Goal: Information Seeking & Learning: Check status

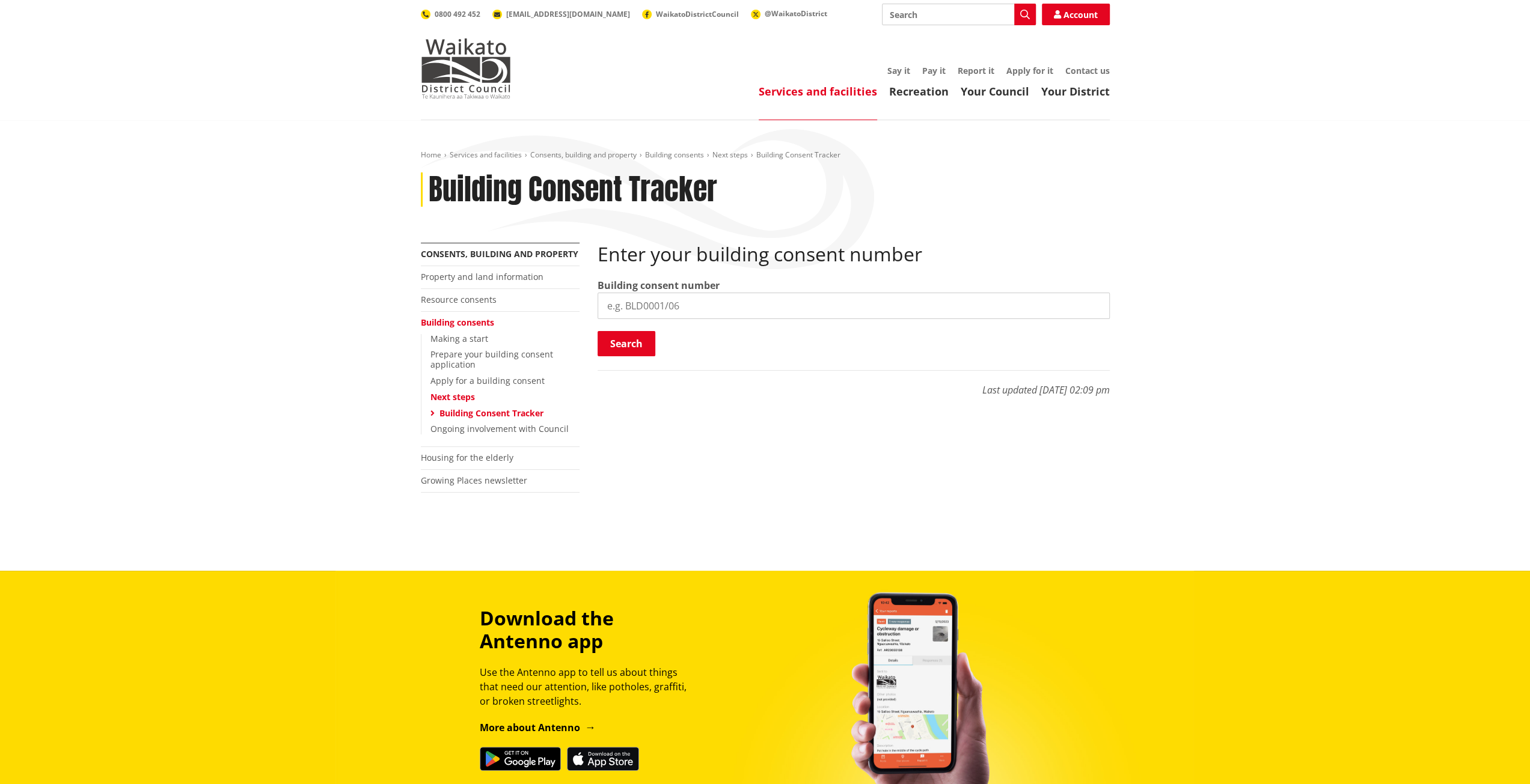
click at [684, 304] on input "search" at bounding box center [853, 305] width 512 height 27
paste input "BLD1325/25"
type input "BLD1325/25"
click at [622, 325] on div "Enter your building consent number Building consent number BLD1325/25 Search Se…" at bounding box center [853, 300] width 512 height 115
click at [622, 351] on button "Search" at bounding box center [626, 343] width 58 height 25
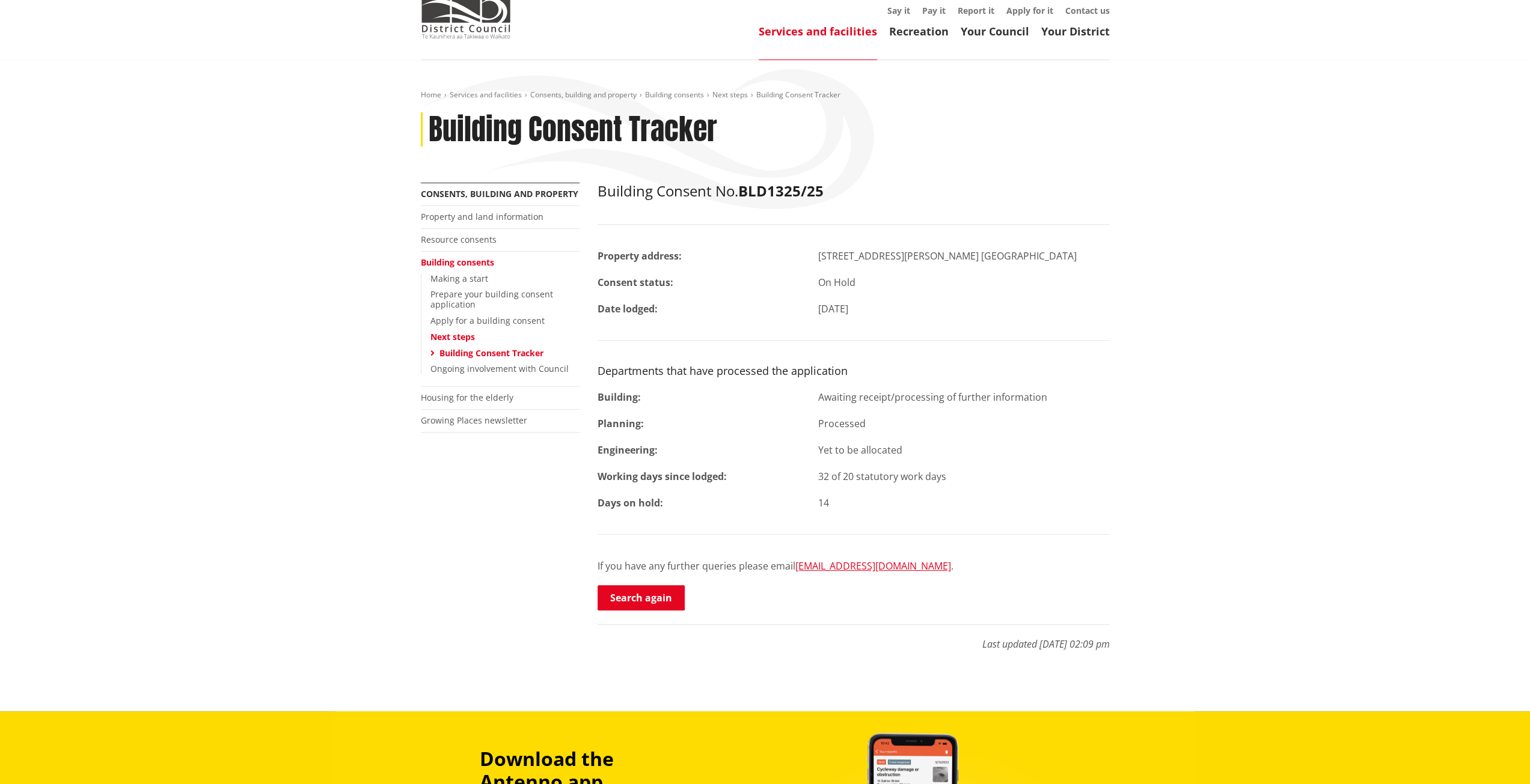
scroll to position [120, 0]
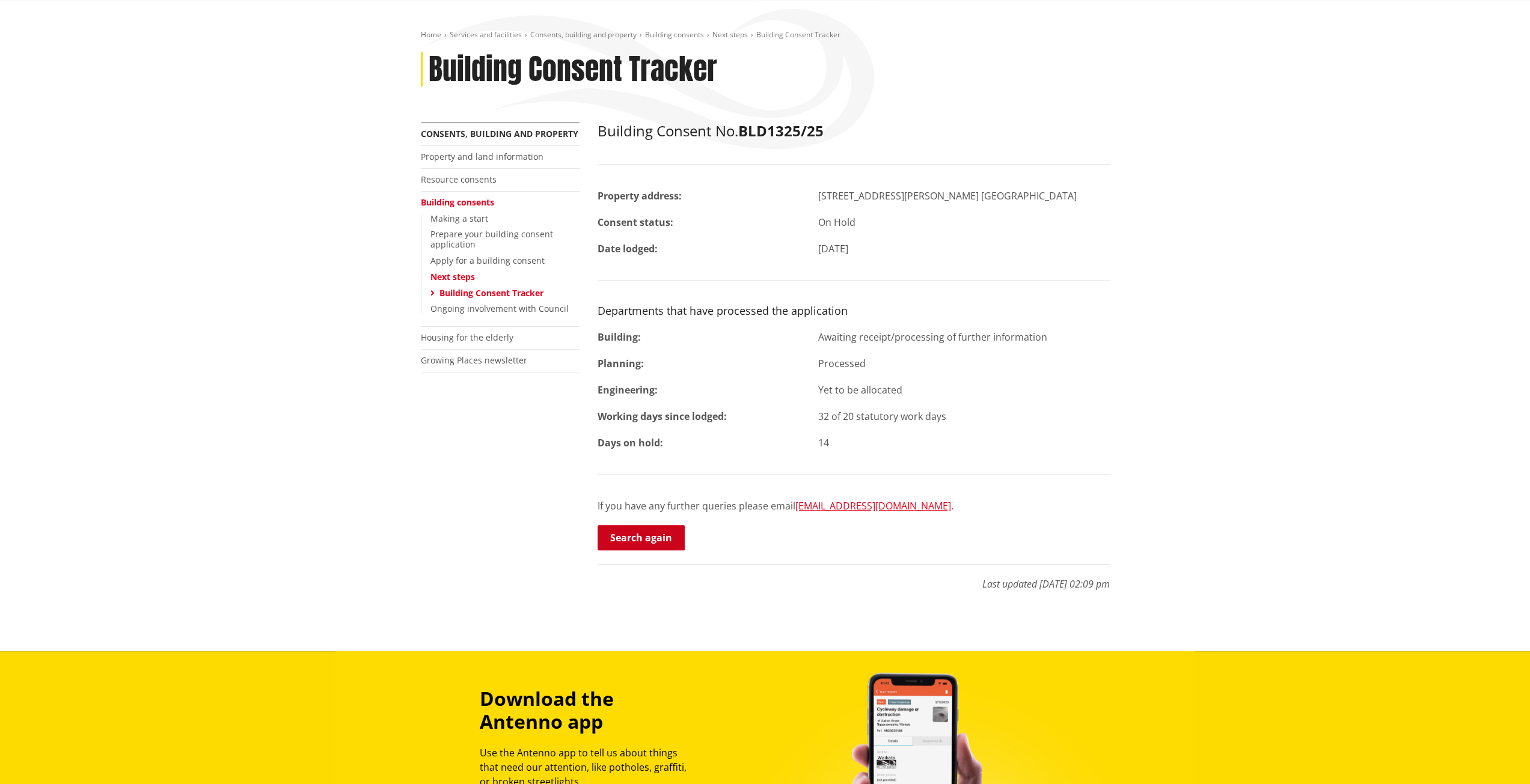
click at [648, 534] on link "Search again" at bounding box center [641, 537] width 88 height 25
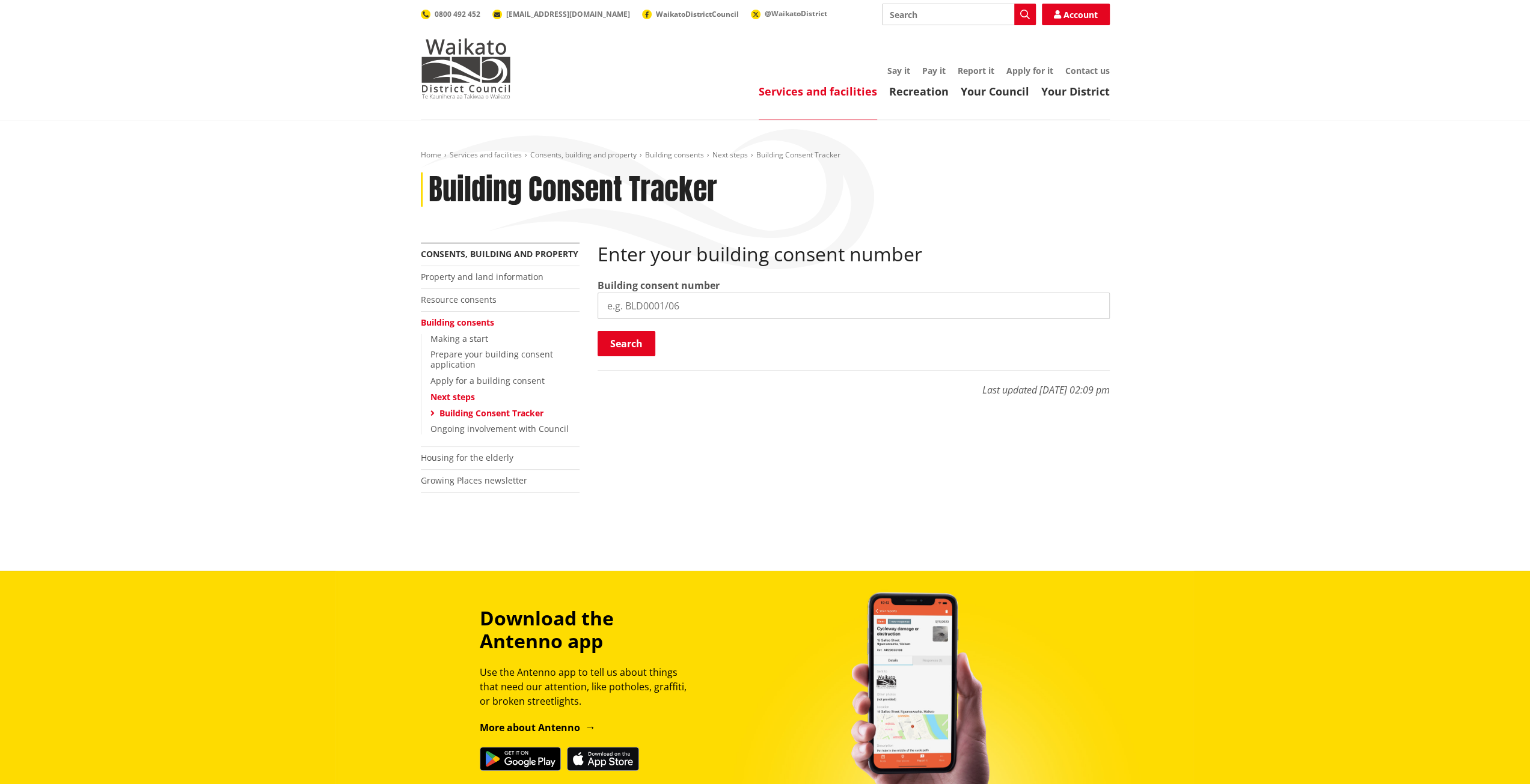
click at [672, 309] on input "search" at bounding box center [853, 305] width 512 height 27
paste input "BLD0177/26"
type input "BLD0177/26"
click at [634, 349] on button "Search" at bounding box center [626, 343] width 58 height 25
